Goal: Information Seeking & Learning: Learn about a topic

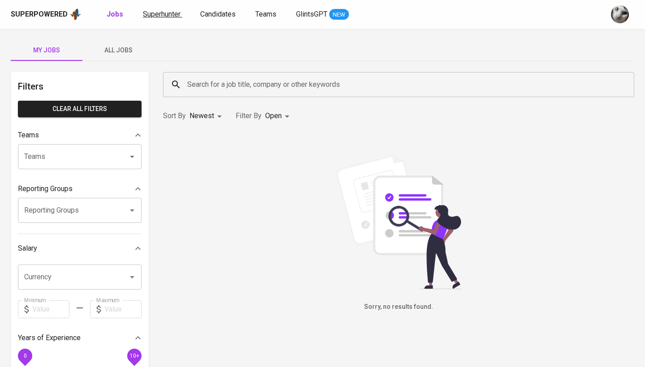
click at [148, 11] on span "Superhunter" at bounding box center [162, 14] width 38 height 9
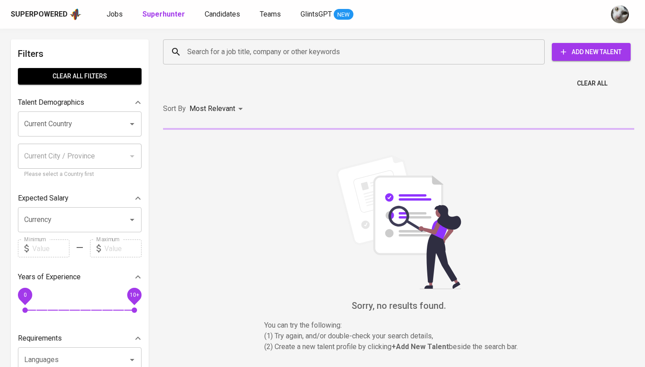
click at [199, 54] on input "Search for a job title, company or other keywords" at bounding box center [356, 51] width 342 height 17
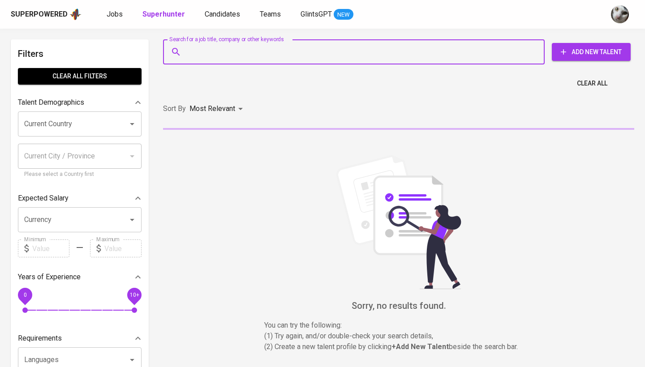
paste input "[PERSON_NAME]"
type input "[PERSON_NAME]"
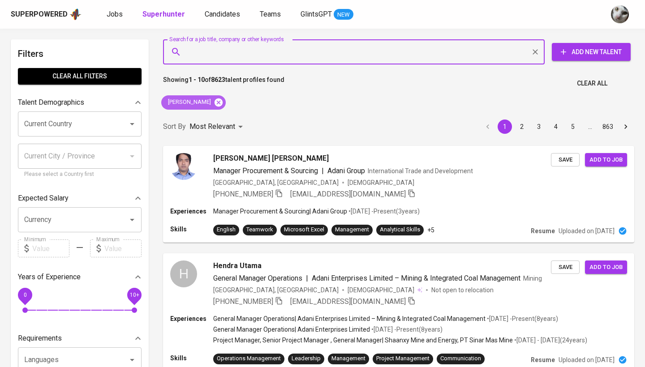
click at [215, 99] on icon at bounding box center [219, 102] width 8 height 8
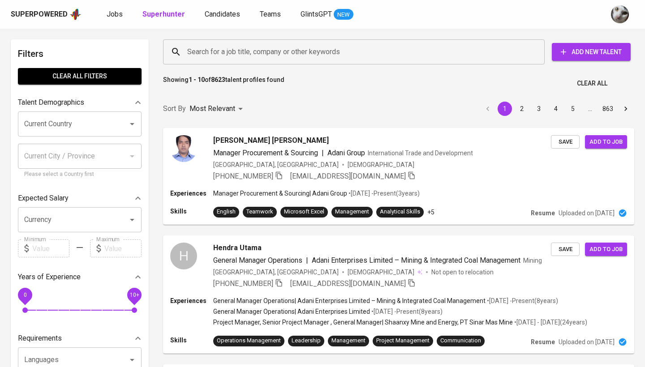
click at [224, 49] on input "Search for a job title, company or other keywords" at bounding box center [356, 51] width 342 height 17
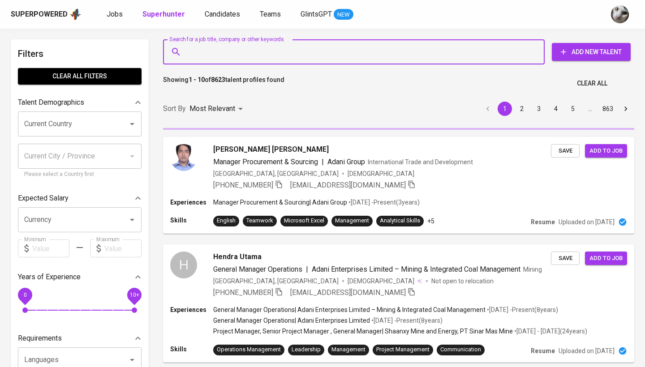
click at [224, 49] on input "Search for a job title, company or other keywords" at bounding box center [356, 51] width 342 height 17
paste input "[PERSON_NAME]"
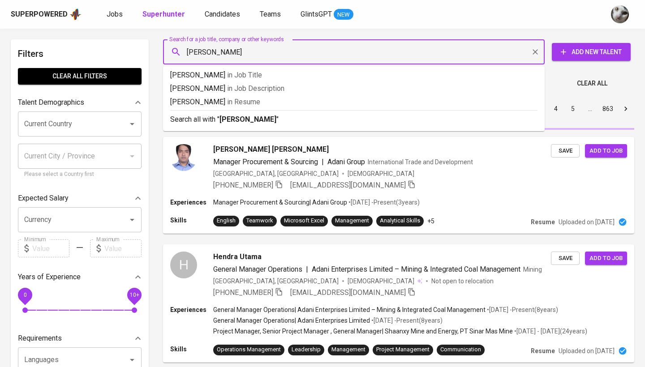
click at [190, 52] on input "[PERSON_NAME]" at bounding box center [356, 51] width 342 height 17
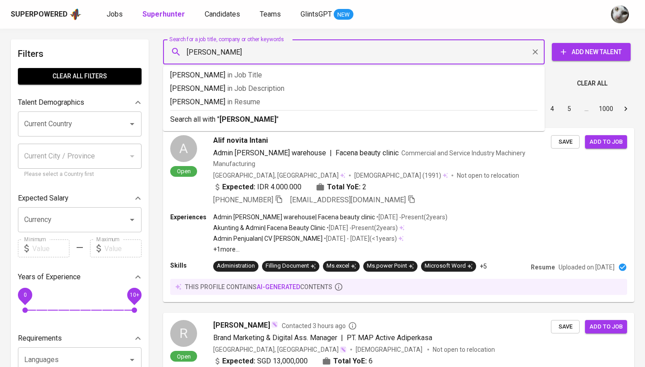
type input "[PERSON_NAME]"
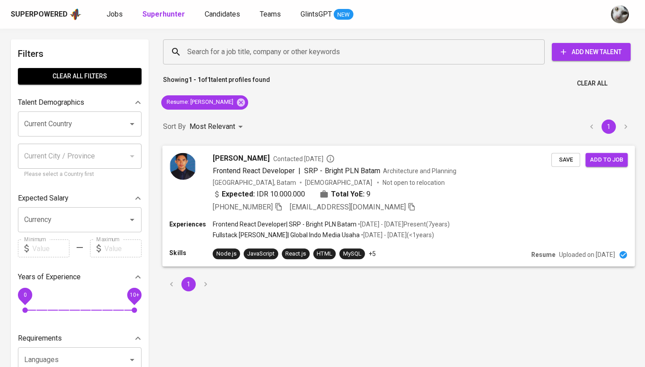
click at [433, 196] on div "Expected: IDR 10.000.000 Total YoE: 9" at bounding box center [382, 195] width 339 height 13
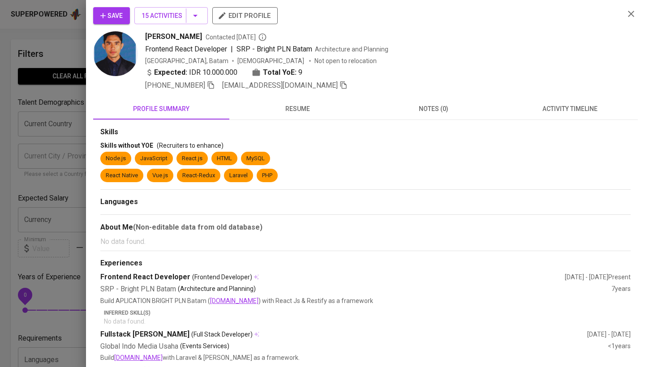
click at [575, 112] on span "activity timeline" at bounding box center [569, 109] width 125 height 11
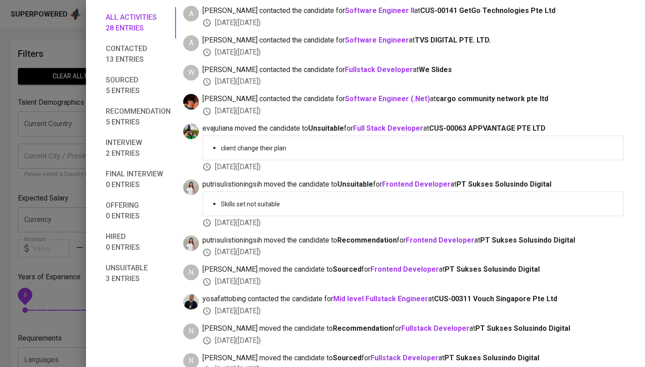
scroll to position [677, 0]
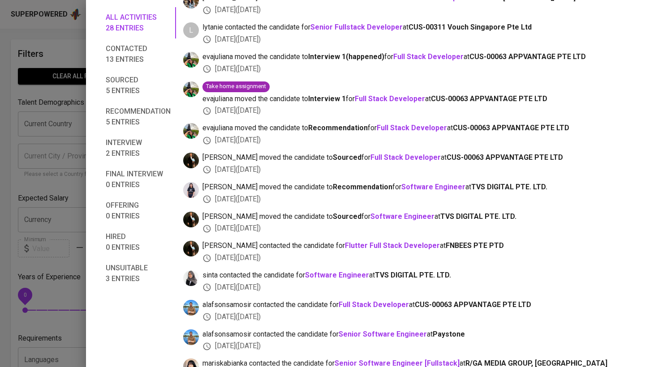
click at [17, 77] on div at bounding box center [322, 183] width 645 height 367
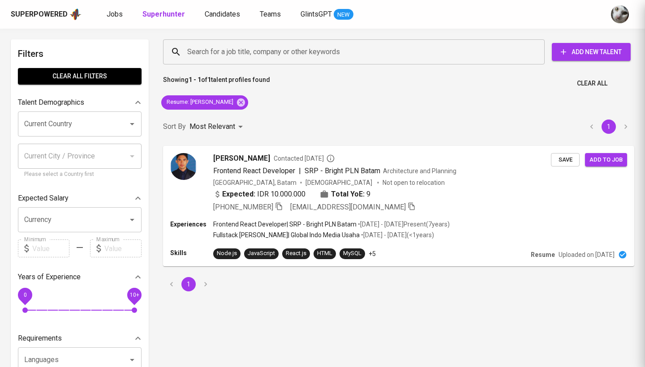
scroll to position [26, 0]
click at [108, 9] on link "Jobs" at bounding box center [116, 14] width 18 height 11
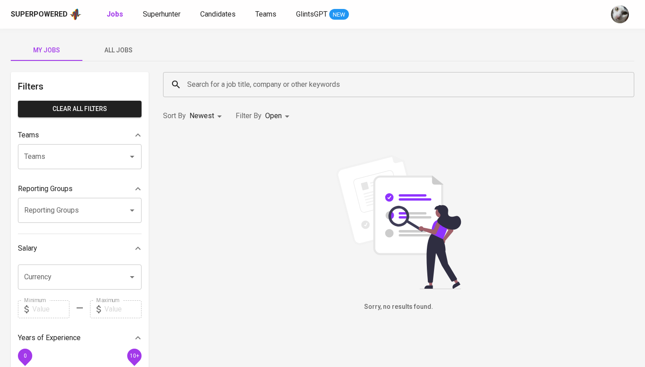
click at [124, 46] on span "All Jobs" at bounding box center [118, 50] width 61 height 11
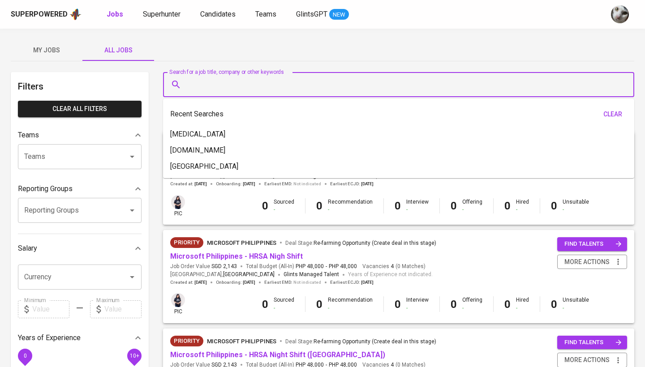
click at [222, 88] on input "Search for a job title, company or other keywords" at bounding box center [401, 84] width 432 height 17
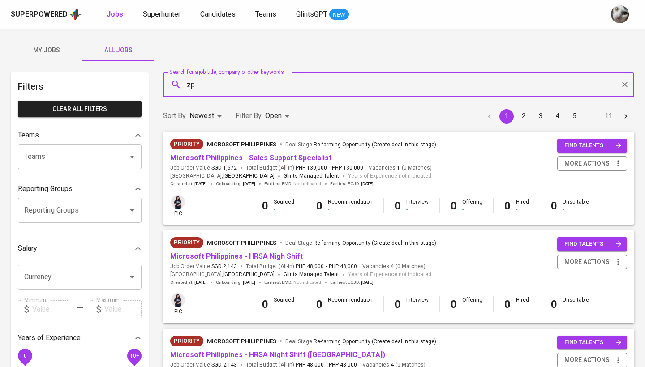
type input "z"
type input "appvantage"
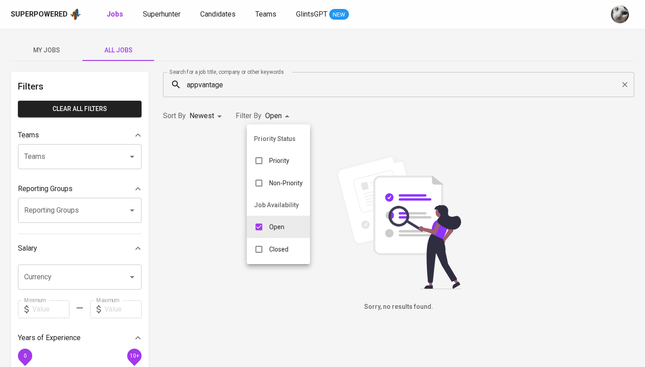
click at [274, 108] on body "Superpowered Jobs Superhunter Candidates Teams GlintsGPT NEW My Jobs All Jobs F…" at bounding box center [322, 306] width 645 height 612
click at [271, 245] on p "Closed" at bounding box center [278, 249] width 19 height 9
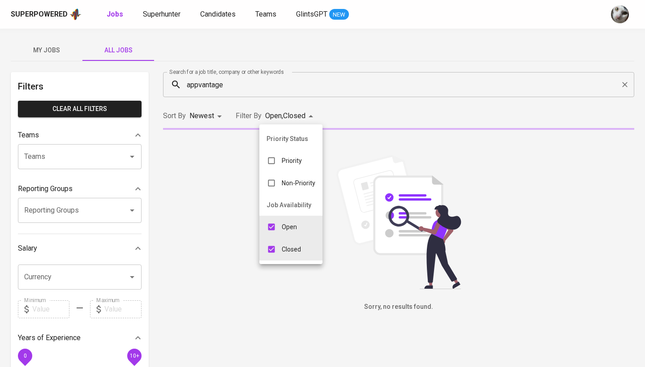
type input "OPEN,CLOSE"
checkbox input "true"
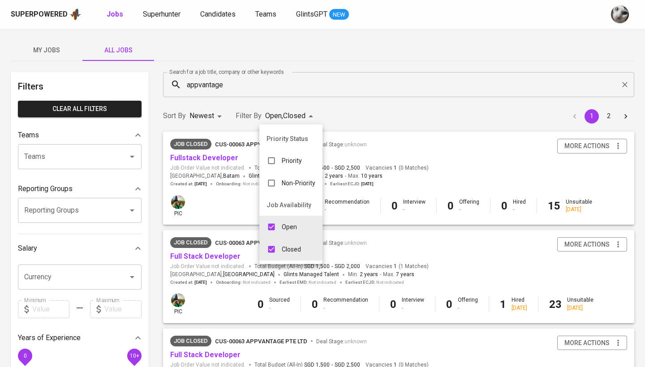
click at [422, 250] on div at bounding box center [322, 183] width 645 height 367
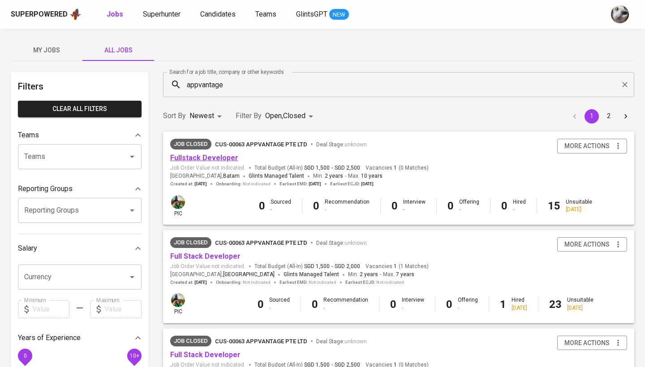
click at [227, 159] on link "Fullstack Developer" at bounding box center [204, 158] width 68 height 9
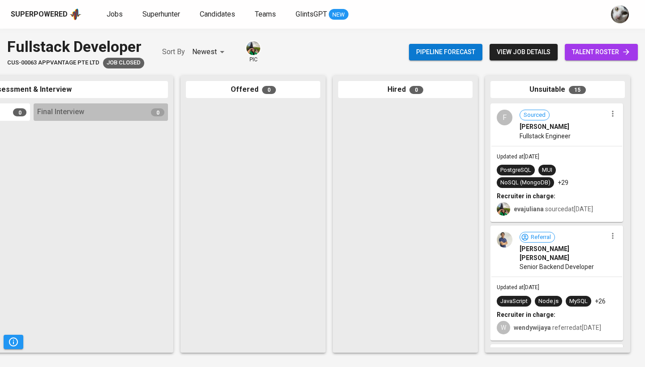
click at [575, 55] on span "talent roster" at bounding box center [601, 52] width 59 height 11
click at [511, 124] on div "F" at bounding box center [505, 118] width 16 height 16
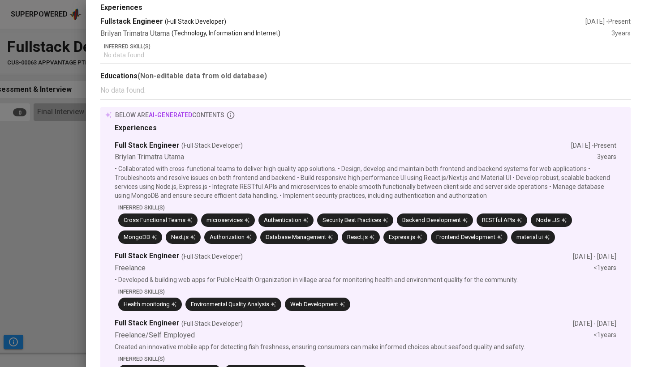
scroll to position [413, 0]
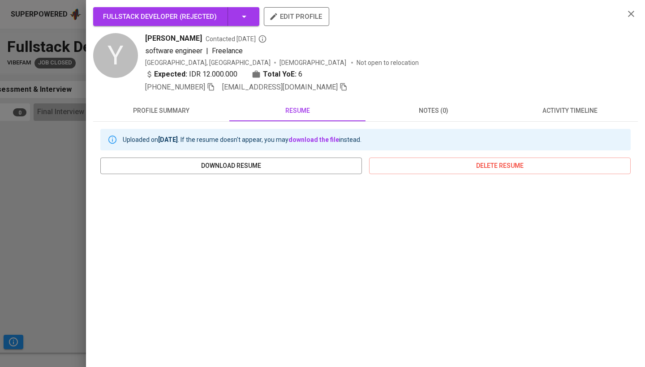
scroll to position [97, 0]
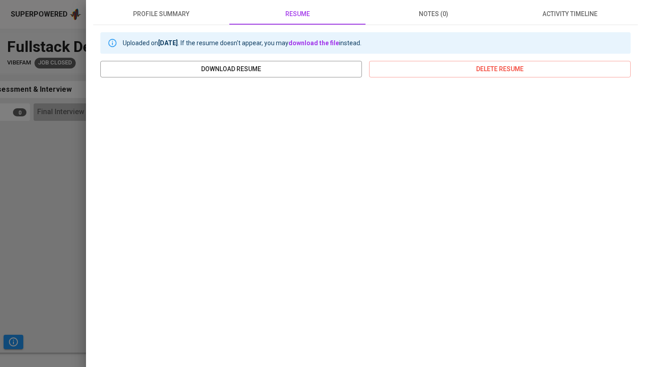
click at [0, 305] on div at bounding box center [322, 183] width 645 height 367
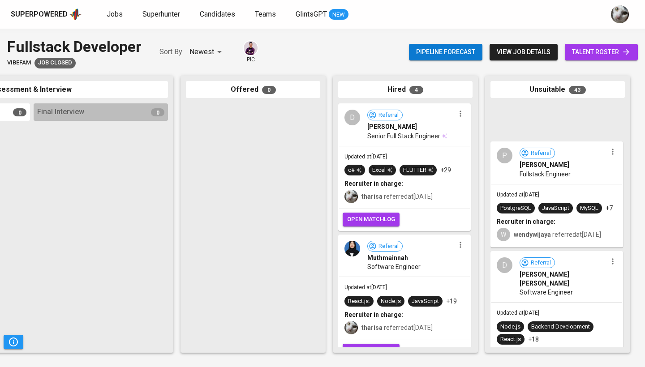
scroll to position [516, 0]
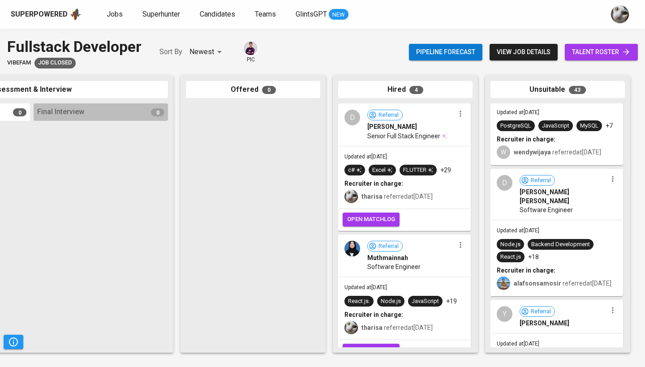
click at [584, 211] on div "Software Engineer" at bounding box center [563, 210] width 87 height 9
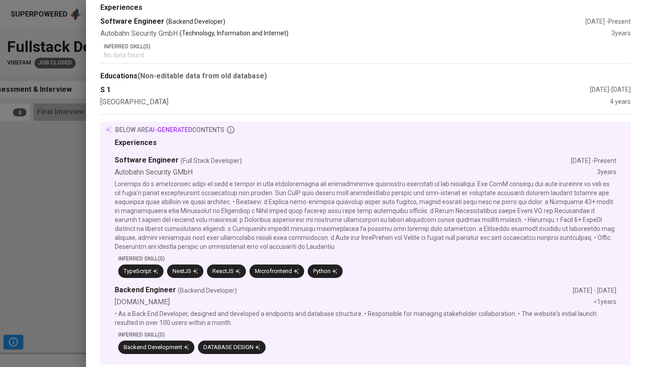
scroll to position [233, 0]
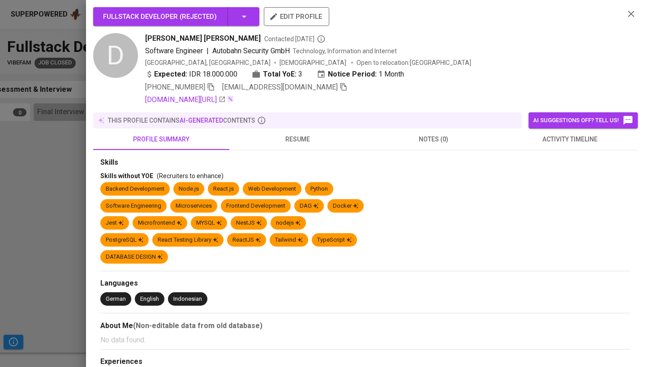
click at [629, 14] on icon "button" at bounding box center [631, 14] width 11 height 11
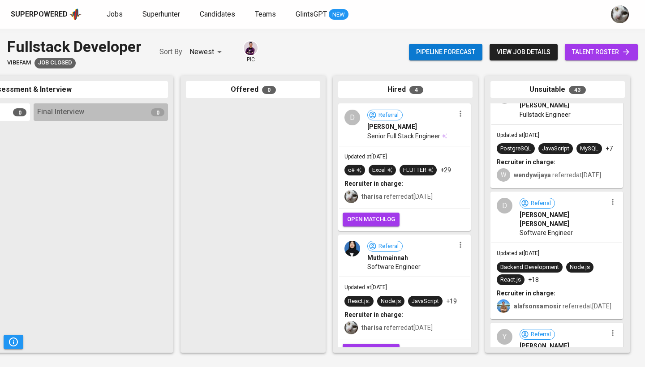
scroll to position [432, 0]
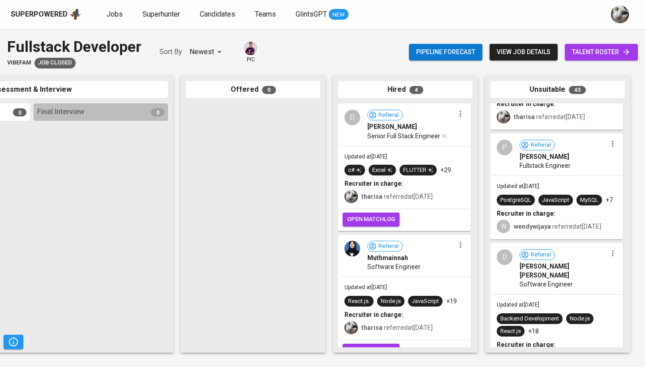
click at [581, 161] on div "Patar Siahaan" at bounding box center [563, 156] width 87 height 9
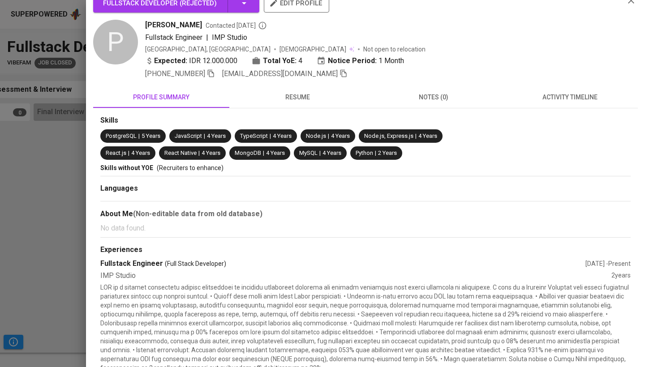
scroll to position [15, 0]
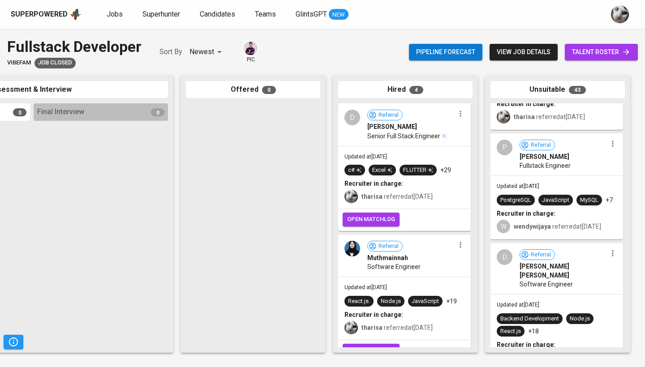
scroll to position [511, 0]
